Goal: Information Seeking & Learning: Learn about a topic

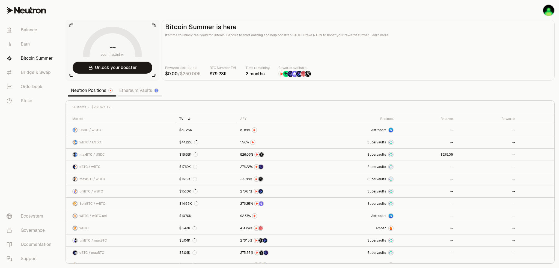
click at [129, 93] on link "Ethereum Vaults" at bounding box center [139, 90] width 46 height 11
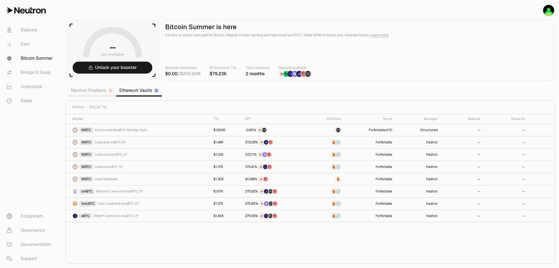
click at [189, 243] on div "Market TVL APY Positions Terms Manager Balance Rewards WBTC Structured MaxBTC M…" at bounding box center [310, 189] width 489 height 150
click at [28, 73] on link "Bridge & Swap" at bounding box center [30, 73] width 57 height 14
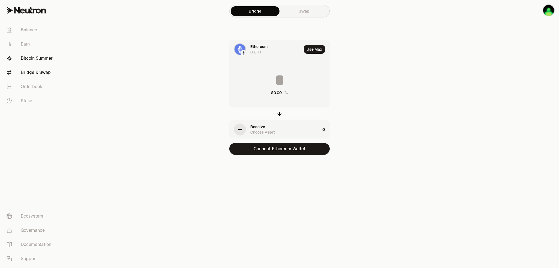
click at [31, 61] on link "Bitcoin Summer" at bounding box center [30, 58] width 57 height 14
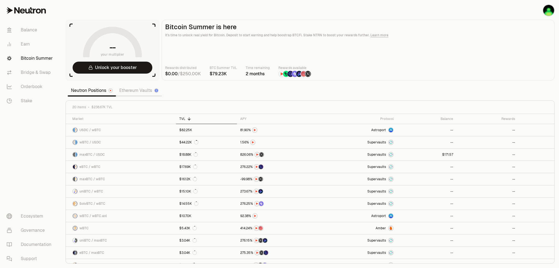
click at [87, 91] on link "Neutron Positions" at bounding box center [92, 90] width 48 height 11
click at [144, 90] on link "Ethereum Vaults" at bounding box center [139, 90] width 46 height 11
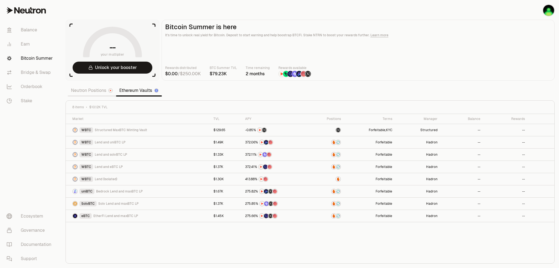
click at [161, 252] on div "Market TVL APY Positions Terms Manager Balance Rewards WBTC Structured MaxBTC M…" at bounding box center [310, 189] width 489 height 150
click at [83, 93] on link "Neutron Positions" at bounding box center [92, 90] width 48 height 11
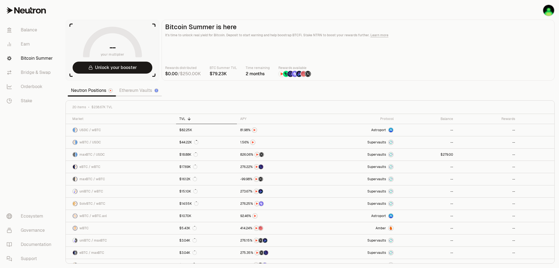
click at [137, 95] on link "Ethereum Vaults" at bounding box center [139, 90] width 46 height 11
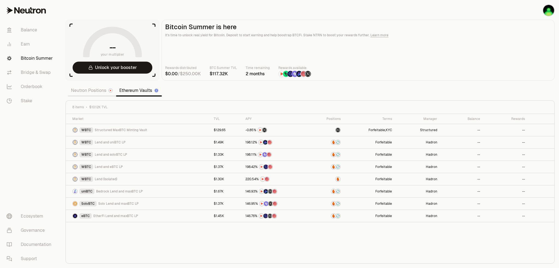
click at [191, 239] on div "Market TVL APY Positions Terms Manager Balance Rewards WBTC Structured MaxBTC M…" at bounding box center [310, 189] width 489 height 150
click at [93, 88] on link "Neutron Positions" at bounding box center [92, 90] width 48 height 11
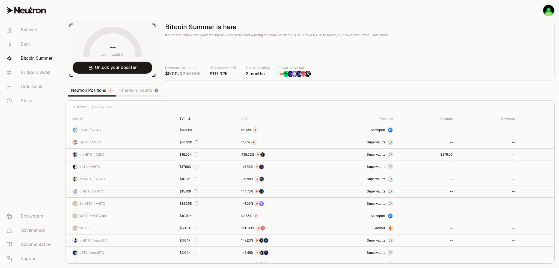
click at [140, 93] on link "Ethereum Vaults" at bounding box center [139, 90] width 46 height 11
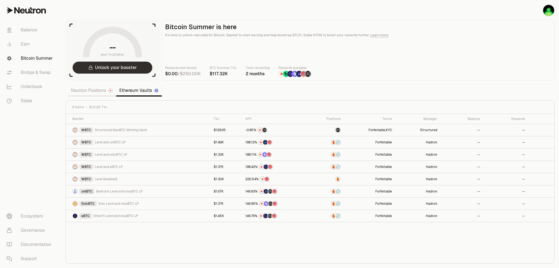
click at [116, 69] on button "Unlock your booster" at bounding box center [113, 68] width 80 height 12
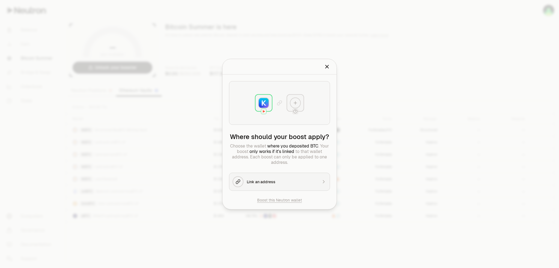
click at [389, 86] on div at bounding box center [279, 134] width 559 height 268
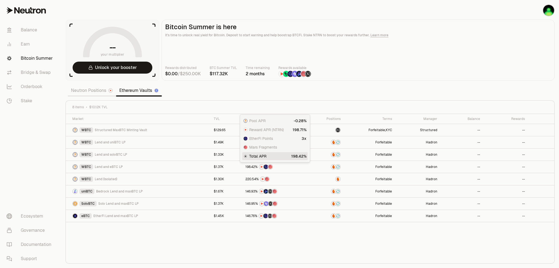
click at [178, 240] on div "Market TVL APY Positions Terms Manager Balance Rewards WBTC Structured MaxBTC M…" at bounding box center [310, 189] width 489 height 150
click at [425, 66] on div "Rewards distributed / BTC Summer TVL Time remaining 2 months Rewards available" at bounding box center [358, 71] width 386 height 12
click at [169, 247] on div "Market TVL APY Positions Terms Manager Balance Rewards WBTC Structured MaxBTC M…" at bounding box center [310, 189] width 489 height 150
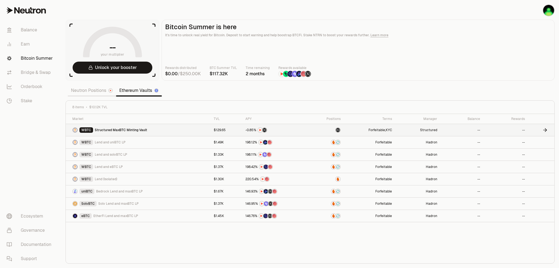
click at [125, 130] on span "Structured MaxBTC Minting Vault" at bounding box center [121, 130] width 52 height 4
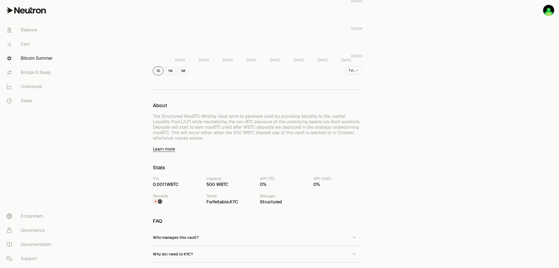
scroll to position [137, 0]
click at [174, 146] on link "Learn more" at bounding box center [258, 146] width 210 height 5
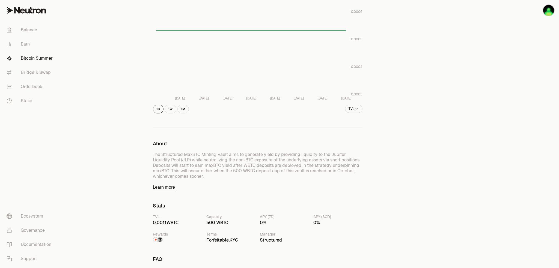
scroll to position [0, 0]
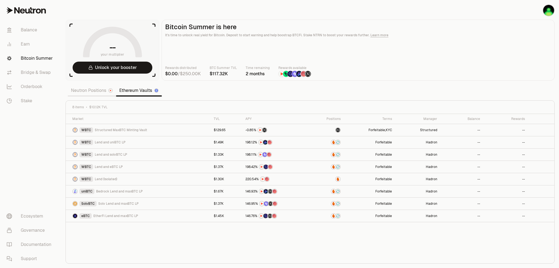
click at [191, 237] on div "Market TVL APY Positions Terms Manager Balance Rewards WBTC Structured MaxBTC M…" at bounding box center [310, 189] width 489 height 150
click at [226, 236] on div "Market TVL APY Positions Terms Manager Balance Rewards WBTC Structured MaxBTC M…" at bounding box center [310, 189] width 489 height 150
click at [125, 229] on div "Market TVL APY Positions Terms Manager Balance Rewards WBTC Structured MaxBTC M…" at bounding box center [310, 189] width 489 height 150
click at [135, 233] on div "Market TVL APY Positions Terms Manager Balance Rewards WBTC Structured MaxBTC M…" at bounding box center [310, 189] width 489 height 150
click at [85, 93] on link "Neutron Positions" at bounding box center [92, 90] width 48 height 11
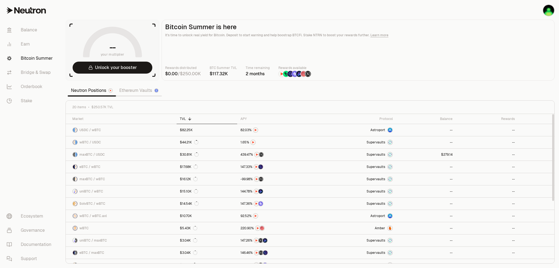
click at [384, 74] on div "Rewards distributed / BTC Summer TVL Time remaining 2 months Rewards available" at bounding box center [358, 71] width 386 height 12
click at [21, 43] on link "Earn" at bounding box center [30, 44] width 57 height 14
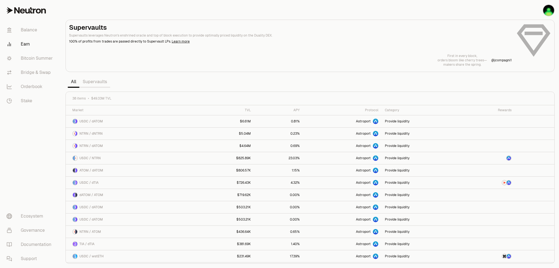
click at [103, 82] on link "Supervaults" at bounding box center [94, 81] width 31 height 11
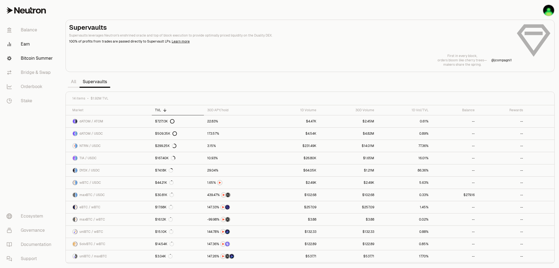
click at [28, 60] on link "Bitcoin Summer" at bounding box center [30, 58] width 57 height 14
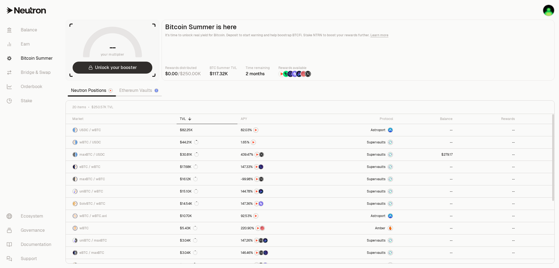
click at [117, 65] on button "Unlock your booster" at bounding box center [113, 68] width 80 height 12
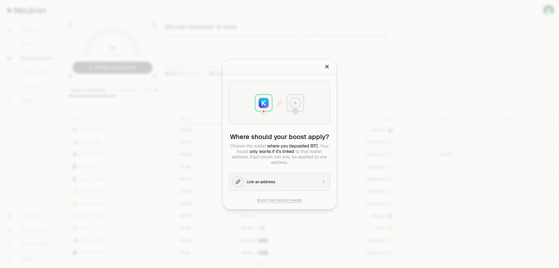
click at [259, 182] on div "Link an address" at bounding box center [282, 181] width 71 height 5
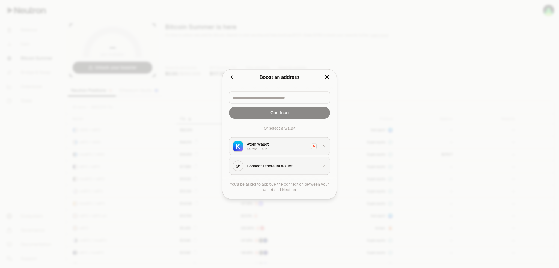
click at [258, 146] on div "Atom Wallet" at bounding box center [277, 143] width 61 height 5
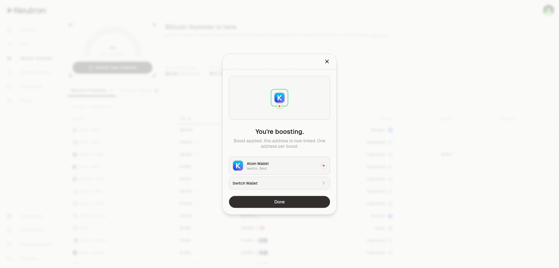
click at [282, 202] on button "Done" at bounding box center [279, 202] width 101 height 12
